Goal: Navigation & Orientation: Find specific page/section

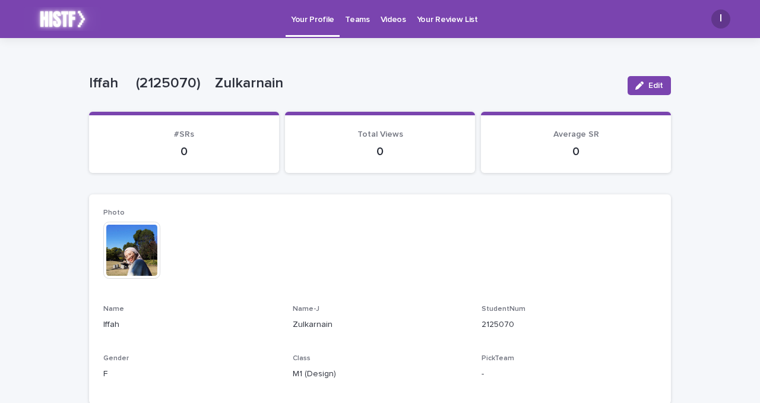
click at [460, 12] on p "Your Review List" at bounding box center [447, 12] width 61 height 25
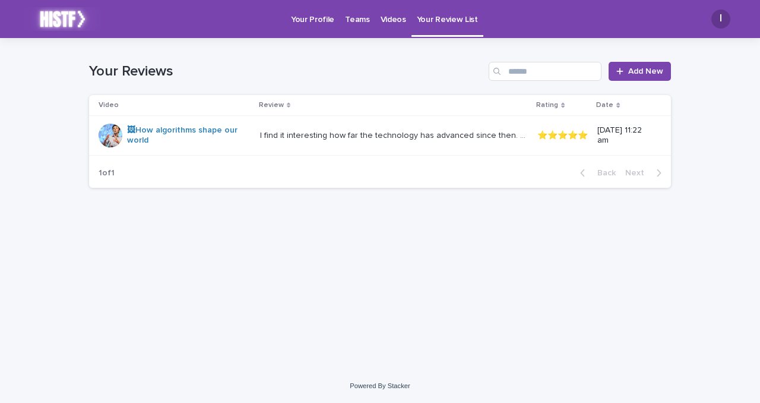
click at [381, 27] on link "Videos" at bounding box center [393, 18] width 36 height 37
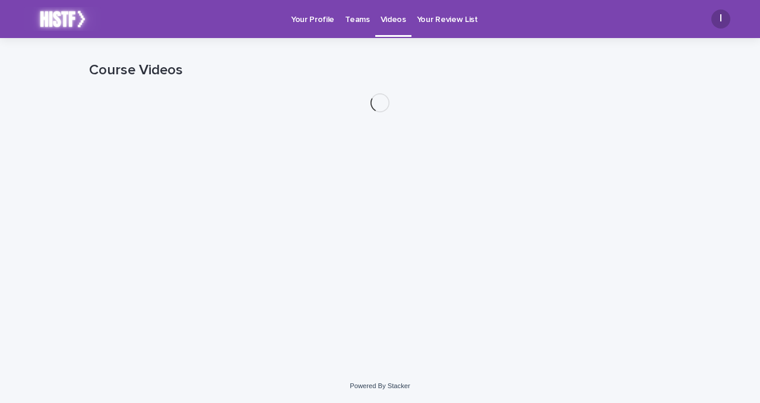
click at [351, 25] on link "Teams" at bounding box center [357, 18] width 35 height 37
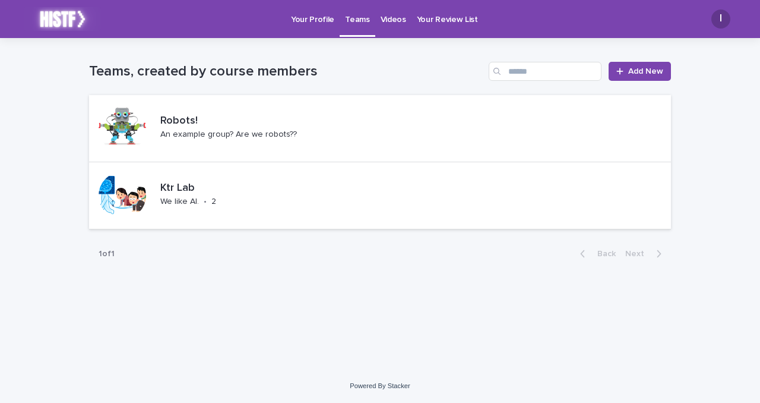
click at [384, 25] on link "Videos" at bounding box center [393, 18] width 36 height 37
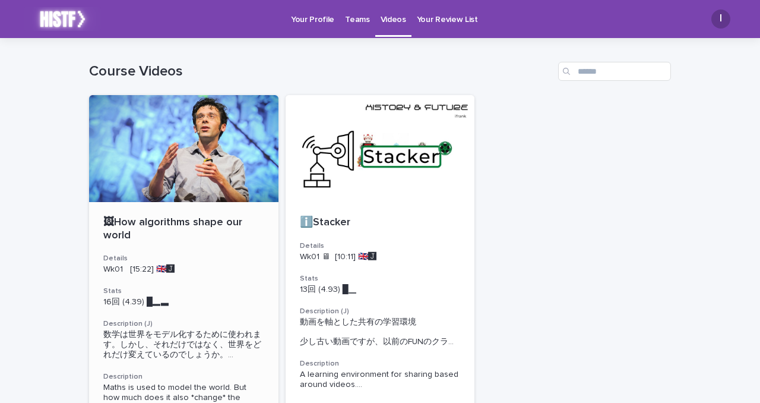
click at [186, 189] on div at bounding box center [183, 148] width 189 height 107
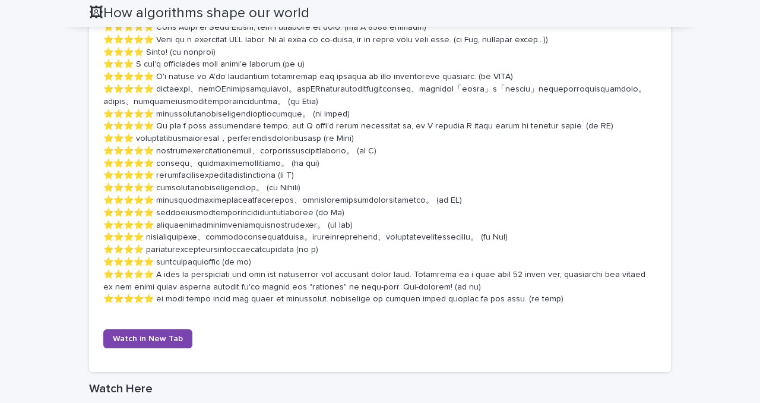
scroll to position [675, 0]
